Goal: Transaction & Acquisition: Purchase product/service

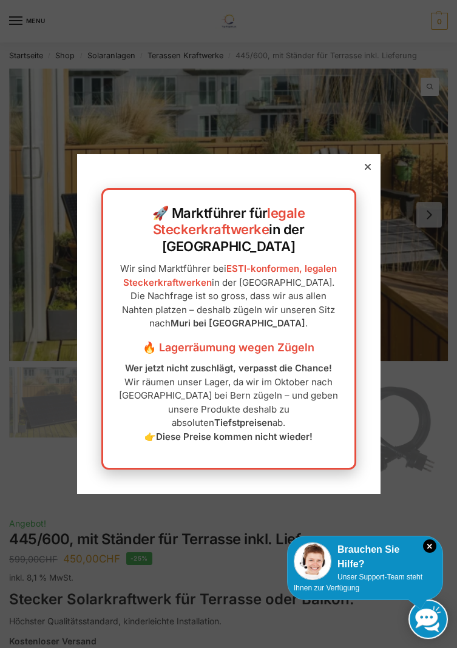
click at [375, 189] on div "🚀 Marktführer für legale Steckerkraftwerke in der [GEOGRAPHIC_DATA] Wir sind Ma…" at bounding box center [228, 324] width 303 height 340
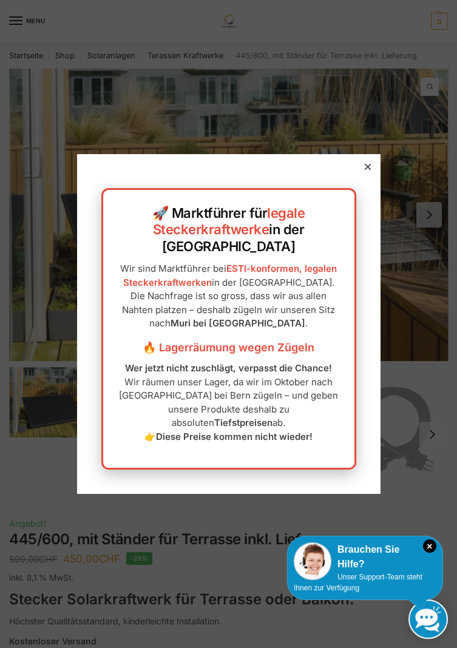
click at [365, 200] on div "🚀 Marktführer für legale Steckerkraftwerke in der [GEOGRAPHIC_DATA] Wir sind Ma…" at bounding box center [228, 324] width 303 height 340
click at [375, 189] on div "🚀 Marktführer für legale Steckerkraftwerke in der [GEOGRAPHIC_DATA] Wir sind Ma…" at bounding box center [228, 324] width 303 height 340
click at [380, 197] on div at bounding box center [228, 324] width 457 height 648
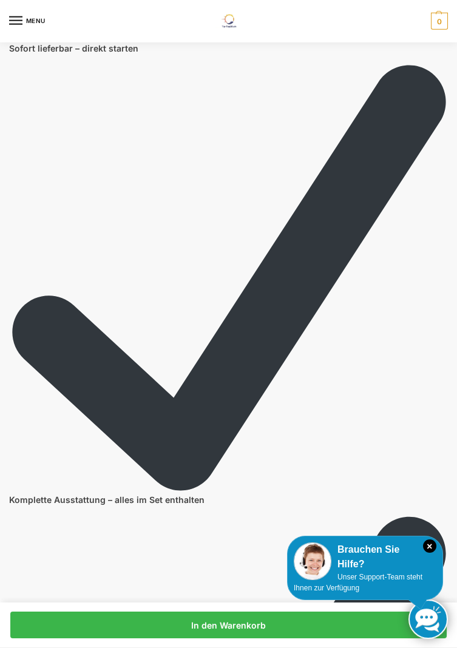
scroll to position [5145, 0]
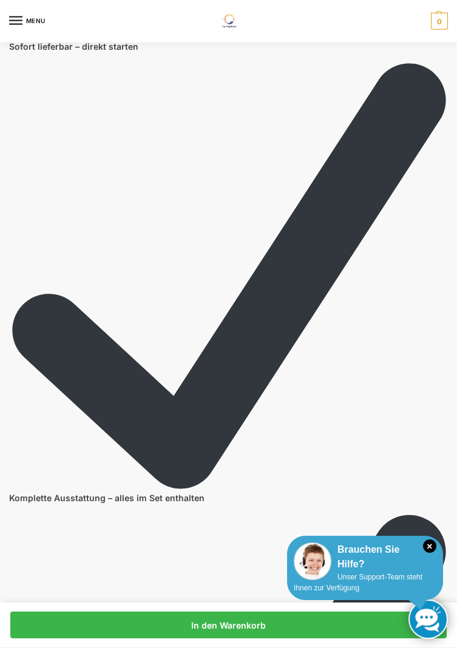
click at [430, 595] on div "× Brauchen Sie Hilfe? Unser Support-Team steht Ihnen zur Verfügung" at bounding box center [365, 567] width 156 height 64
click at [435, 571] on div "Brauchen Sie Hilfe?" at bounding box center [364, 556] width 142 height 29
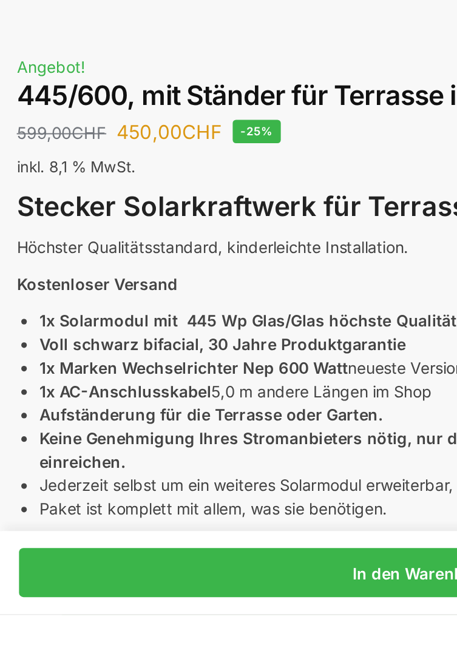
scroll to position [174, 0]
